Goal: Information Seeking & Learning: Learn about a topic

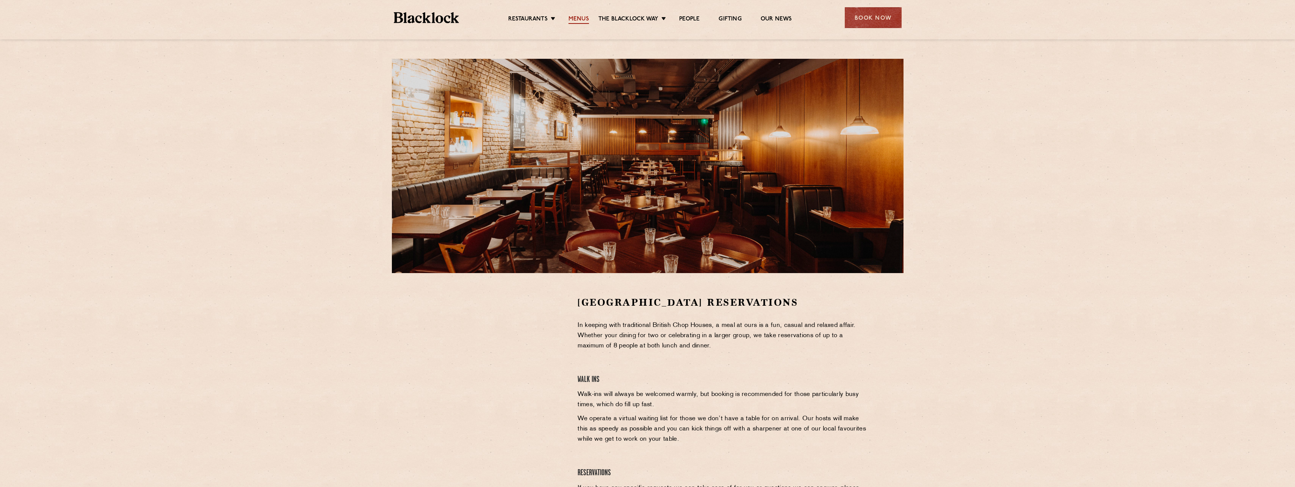
click at [574, 16] on link "Menus" at bounding box center [578, 20] width 20 height 8
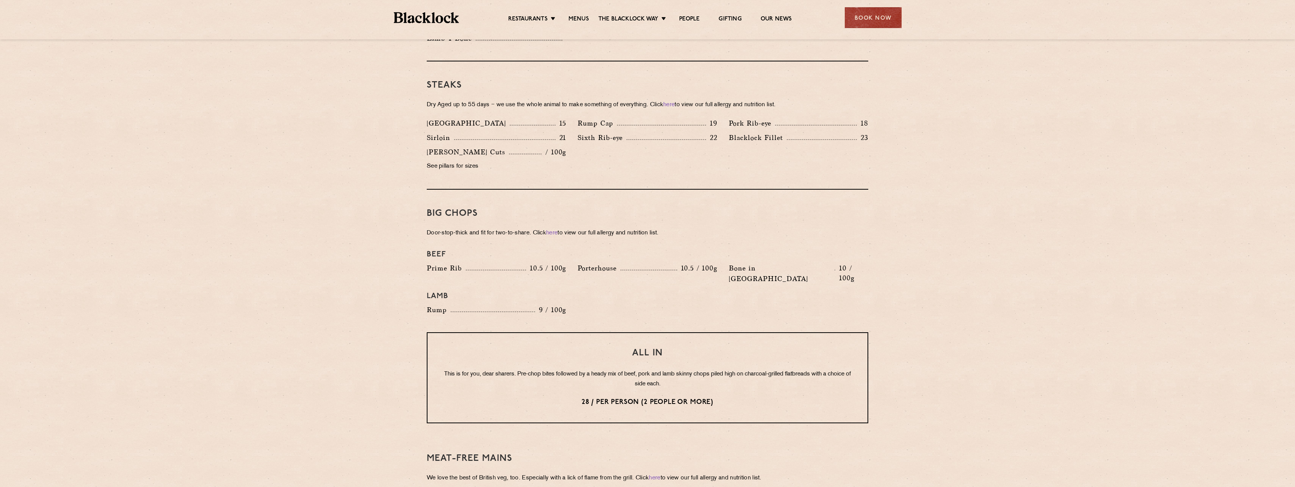
scroll to position [834, 0]
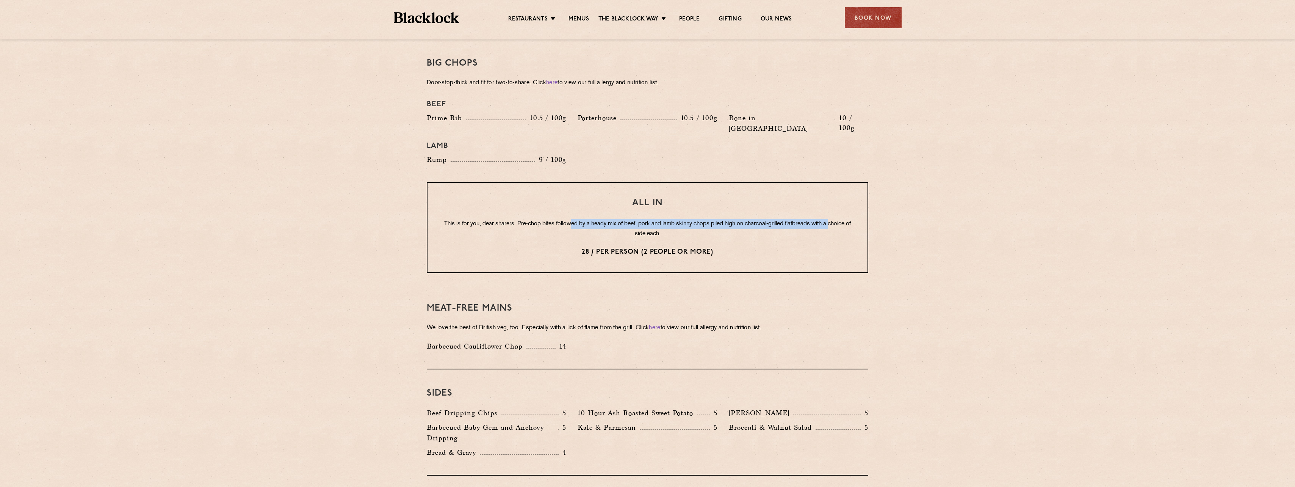
drag, startPoint x: 581, startPoint y: 203, endPoint x: 618, endPoint y: 208, distance: 37.8
click at [618, 219] on p "This is for you, dear sharers. Pre-chop bites followed by a heady mix of beef, …" at bounding box center [648, 229] width 410 height 20
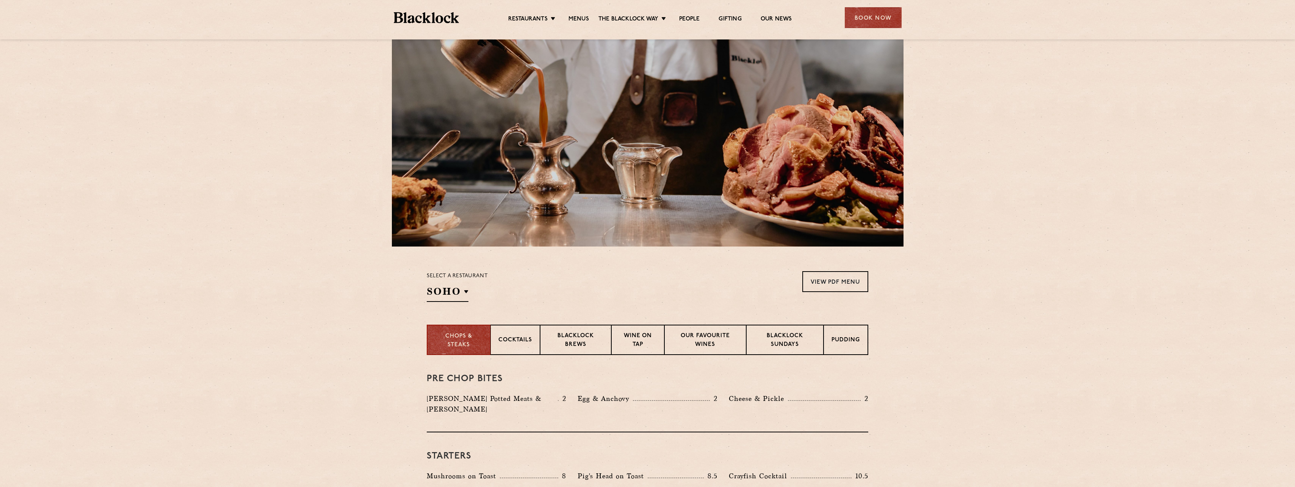
scroll to position [0, 0]
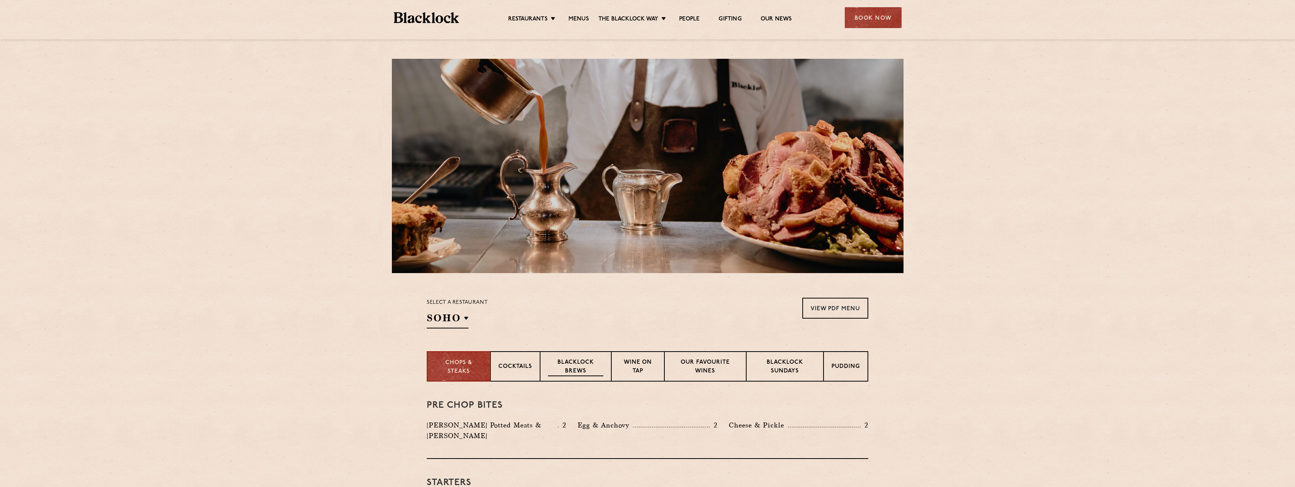
click at [573, 369] on p "Blacklock Brews" at bounding box center [575, 367] width 55 height 18
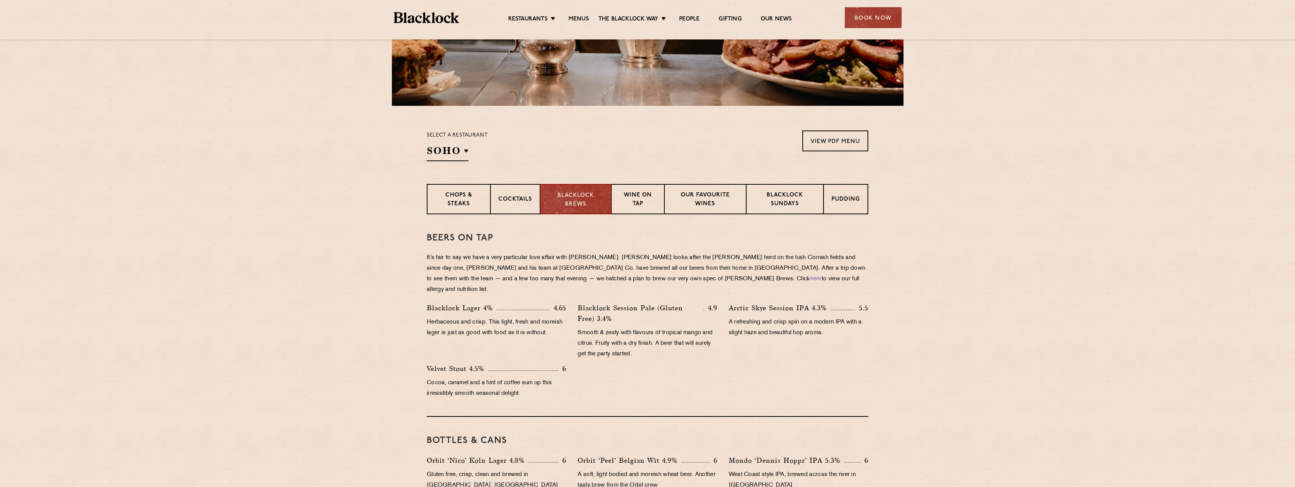
scroll to position [189, 0]
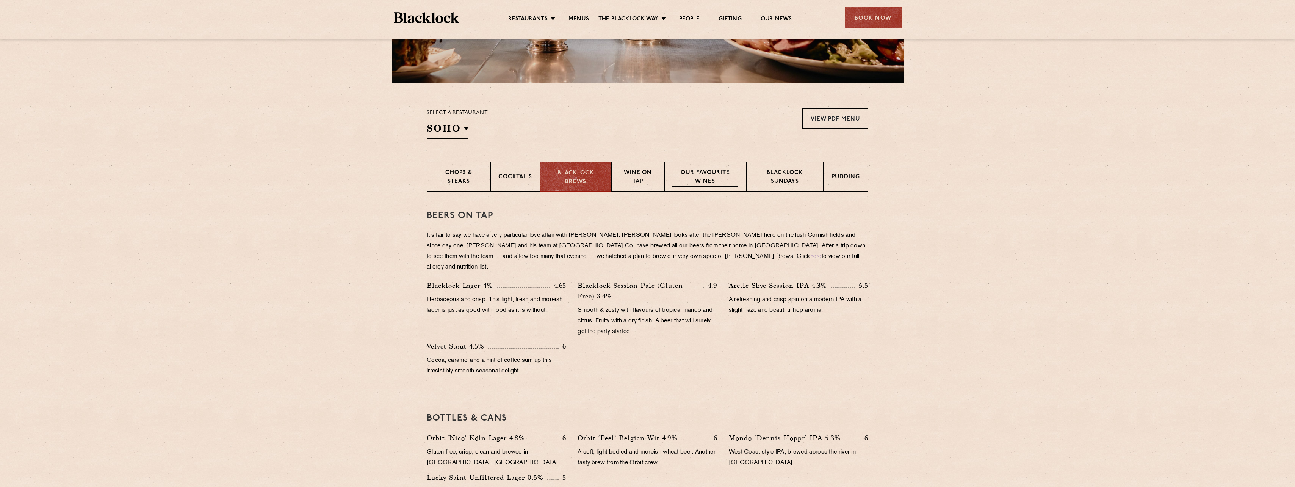
click at [716, 170] on p "Our favourite wines" at bounding box center [705, 178] width 66 height 18
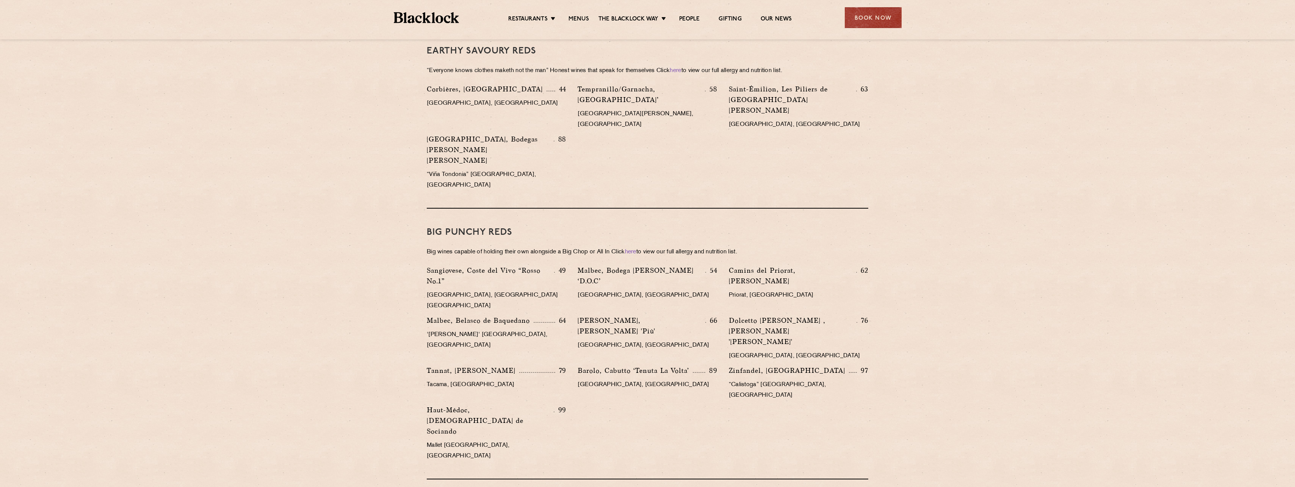
scroll to position [1023, 0]
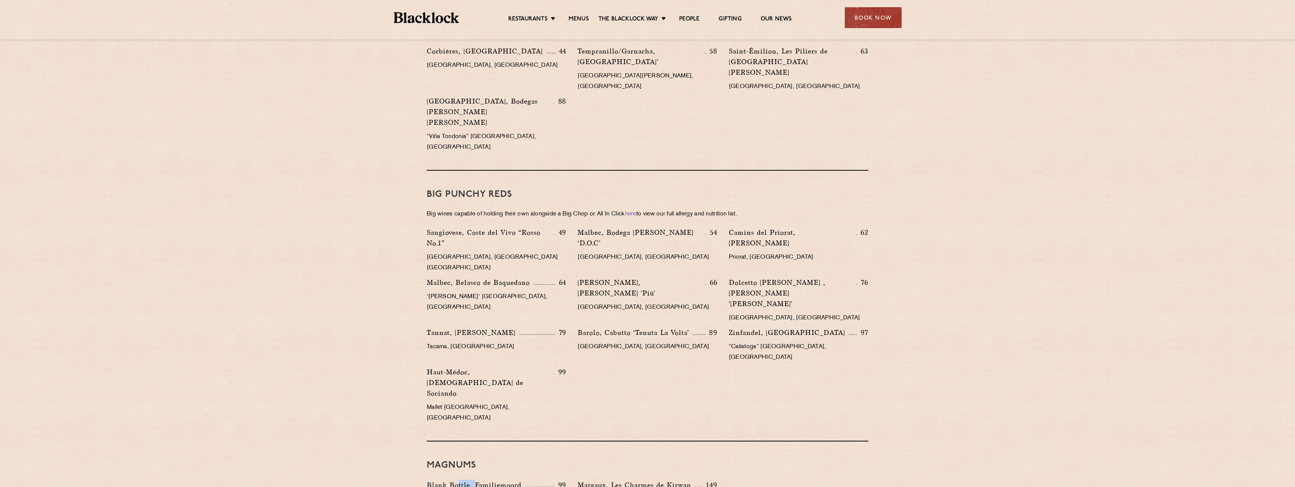
drag, startPoint x: 460, startPoint y: 358, endPoint x: 479, endPoint y: 358, distance: 19.3
click at [479, 479] on p "Blank Bottle, Familiemoord" at bounding box center [476, 484] width 99 height 11
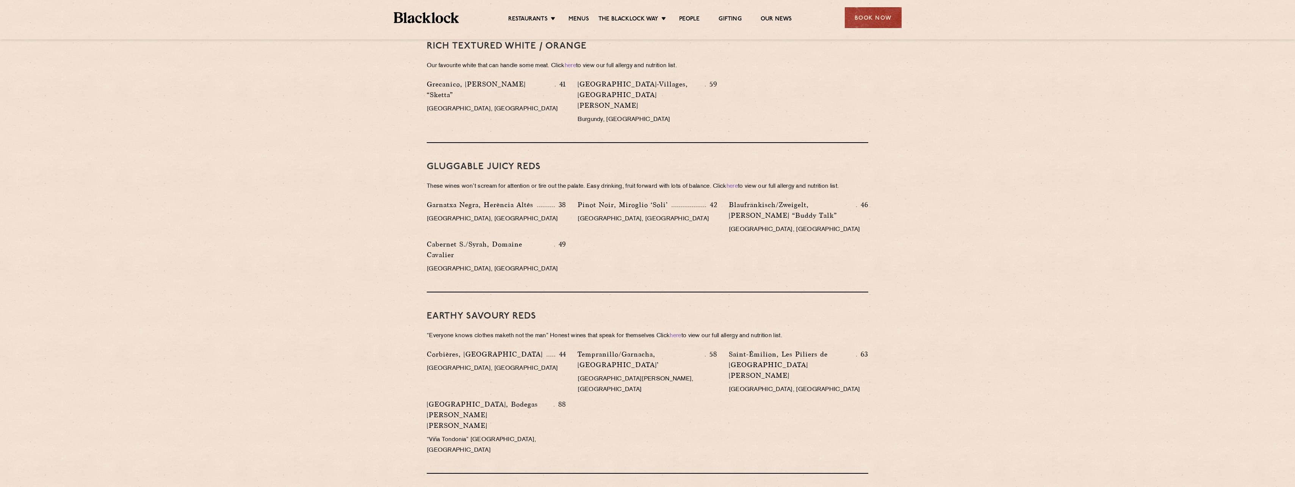
scroll to position [720, 0]
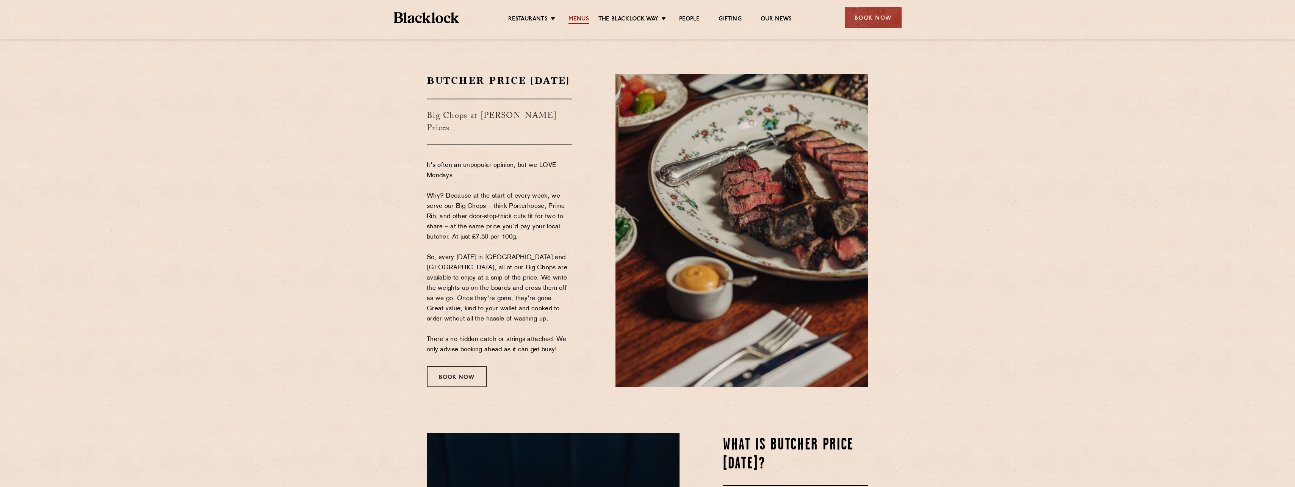
click at [580, 20] on link "Menus" at bounding box center [578, 20] width 20 height 8
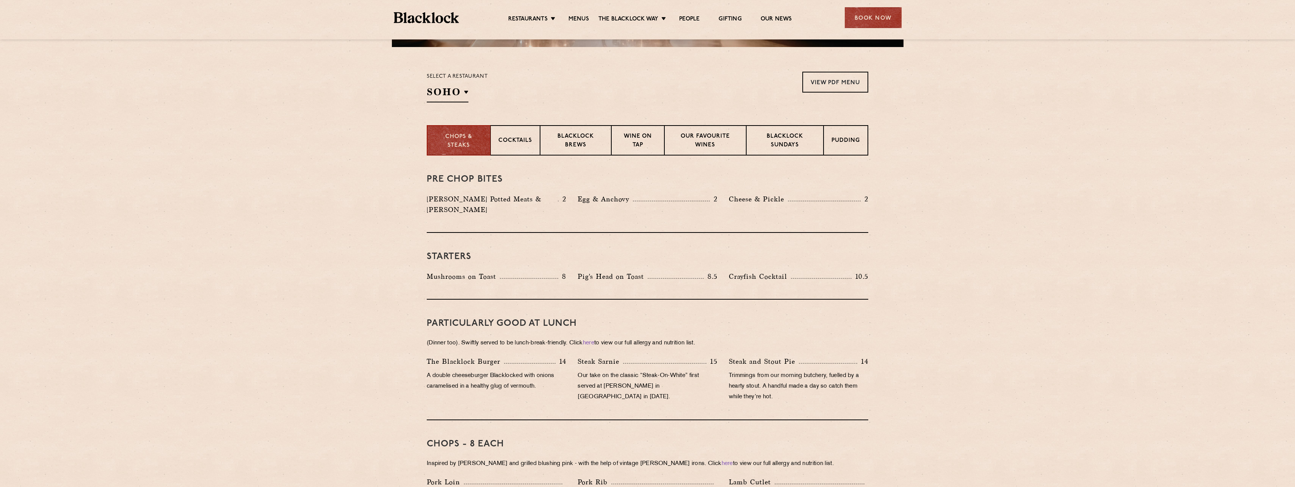
scroll to position [227, 0]
click at [843, 142] on p "Pudding" at bounding box center [846, 139] width 28 height 9
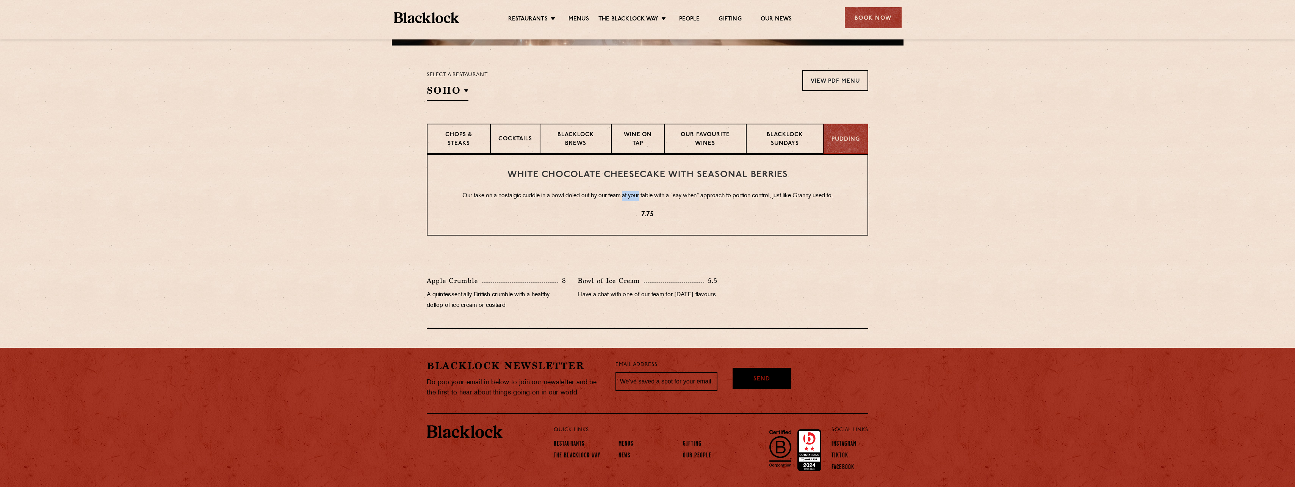
drag, startPoint x: 622, startPoint y: 197, endPoint x: 639, endPoint y: 198, distance: 17.1
click at [639, 198] on p "Our take on a nostalgic cuddle in a bowl doled out by our team at your table wi…" at bounding box center [648, 196] width 410 height 10
click at [625, 140] on p "Wine on Tap" at bounding box center [637, 140] width 37 height 18
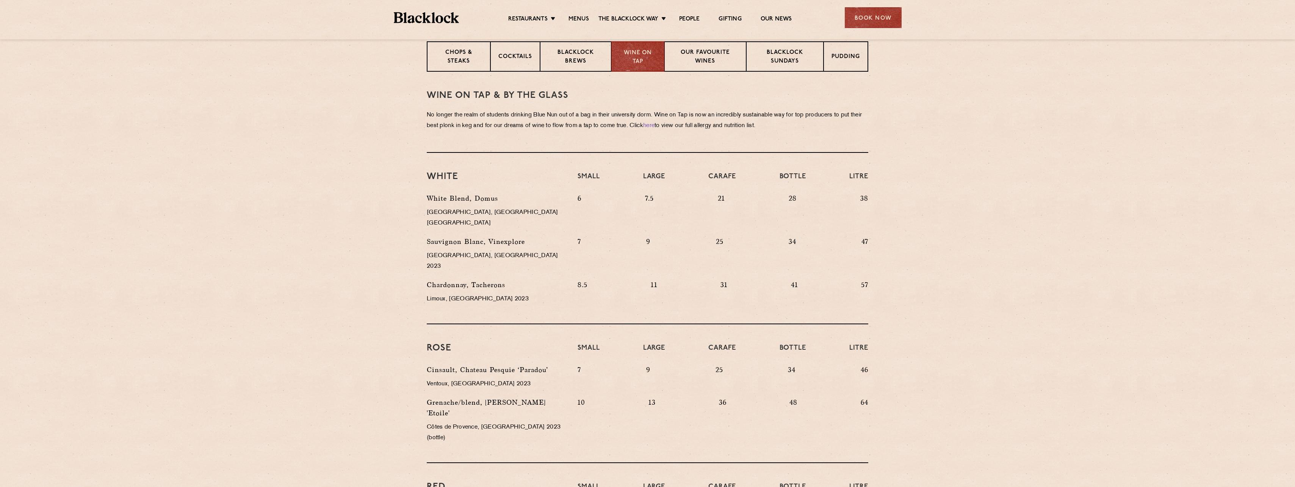
scroll to position [303, 0]
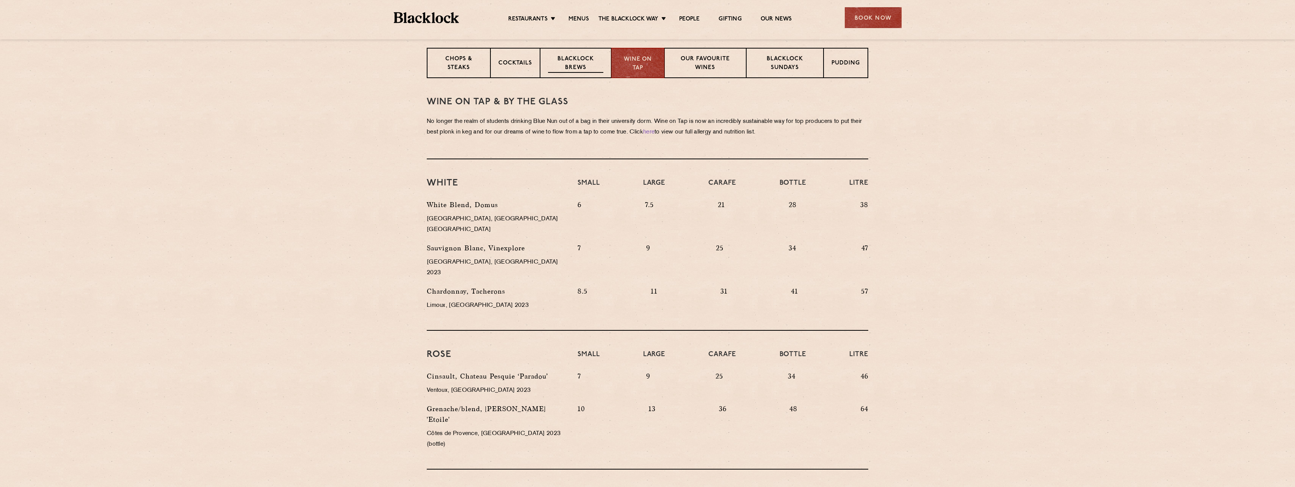
click at [555, 69] on p "Blacklock Brews" at bounding box center [575, 64] width 55 height 18
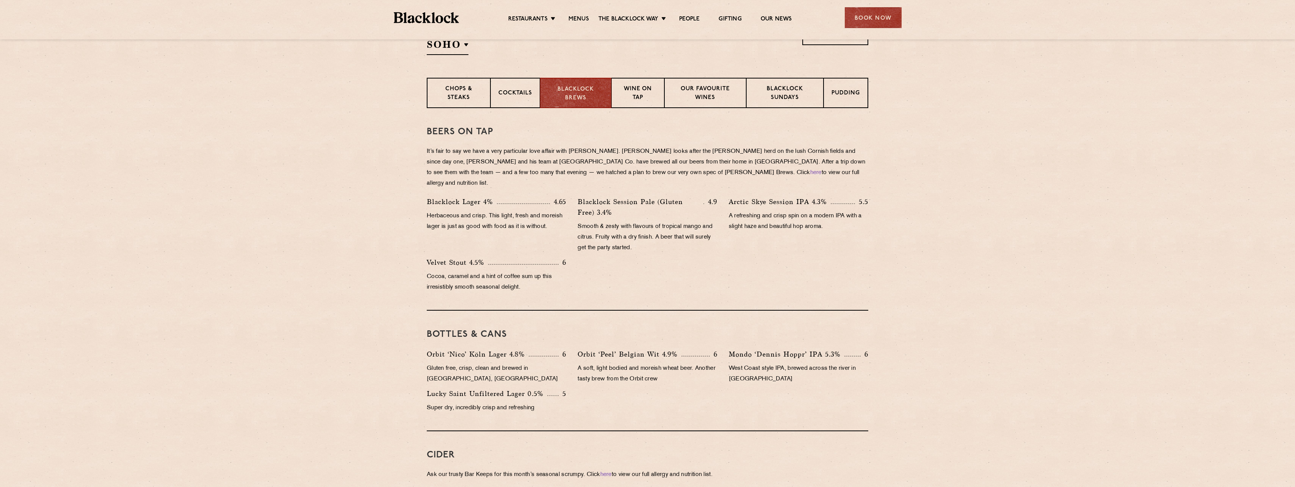
scroll to position [265, 0]
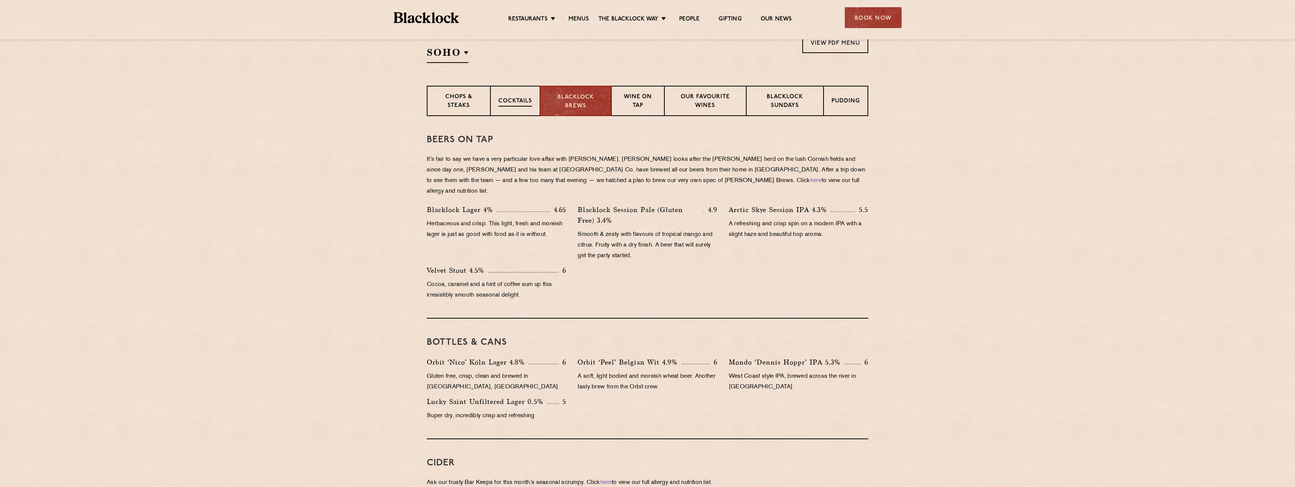
click at [528, 96] on div "Cocktails" at bounding box center [515, 101] width 50 height 30
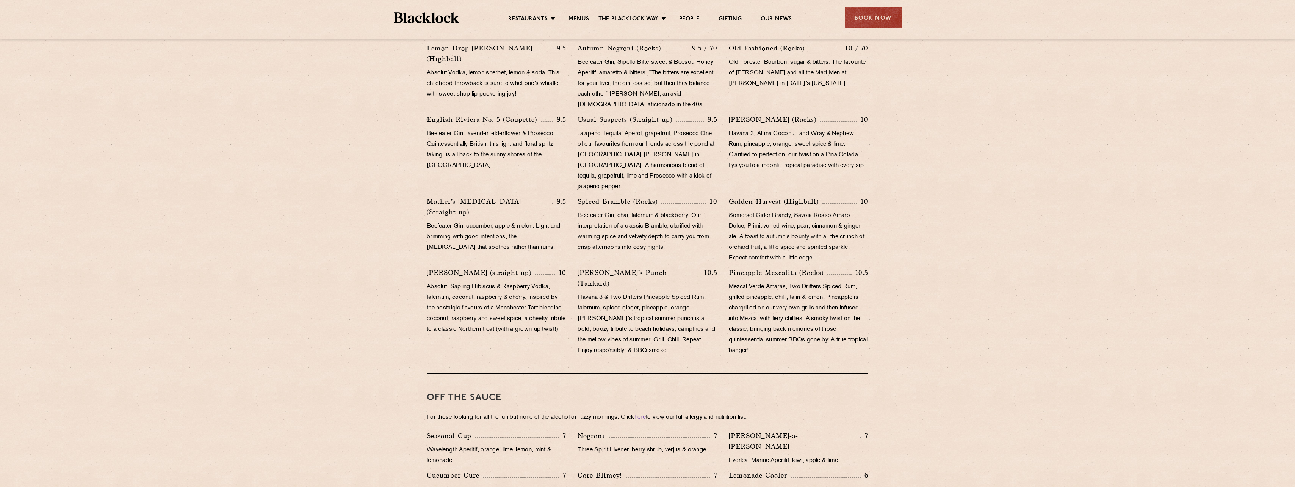
scroll to position [493, 0]
